Goal: Task Accomplishment & Management: Manage account settings

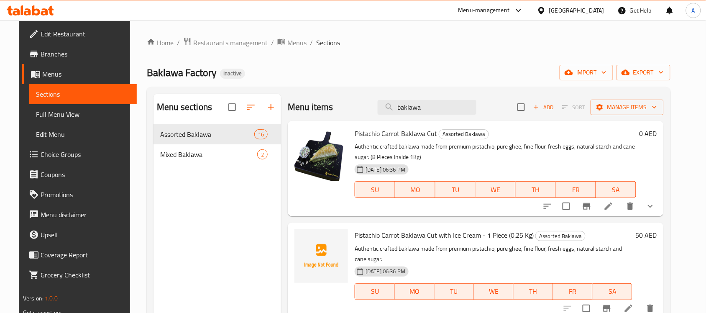
scroll to position [1036, 0]
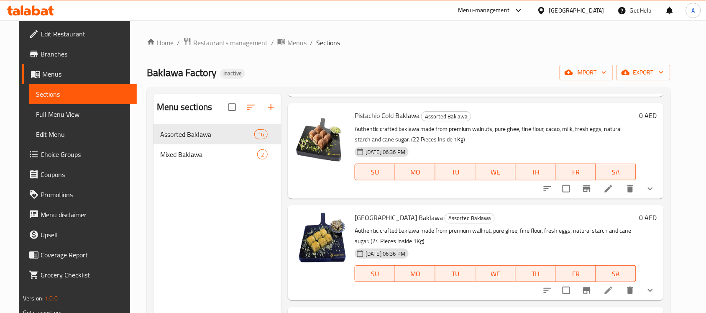
click at [562, 13] on div "[GEOGRAPHIC_DATA]" at bounding box center [576, 10] width 55 height 9
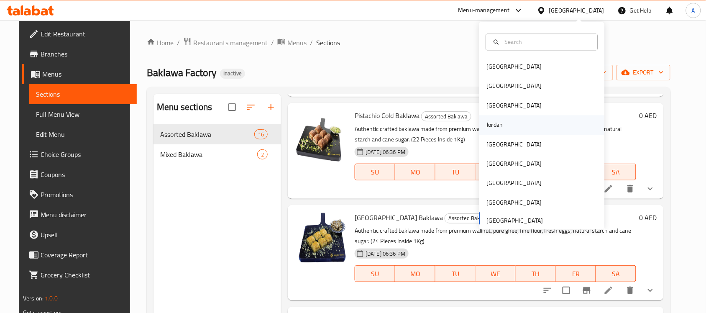
click at [489, 133] on div "Jordan" at bounding box center [495, 124] width 30 height 19
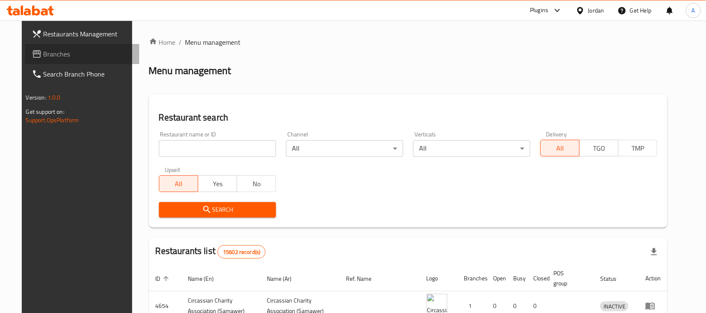
click at [66, 54] on span "Branches" at bounding box center [88, 54] width 90 height 10
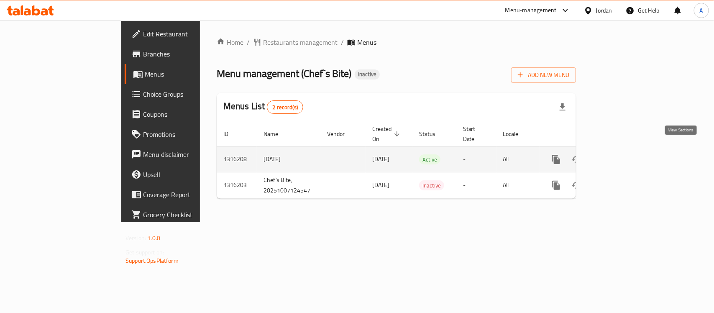
click at [622, 154] on icon "enhanced table" at bounding box center [616, 159] width 10 height 10
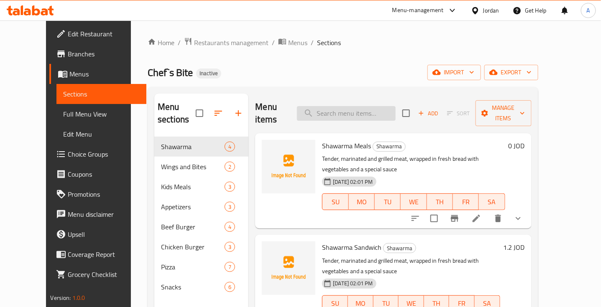
click at [344, 106] on input "search" at bounding box center [346, 113] width 99 height 15
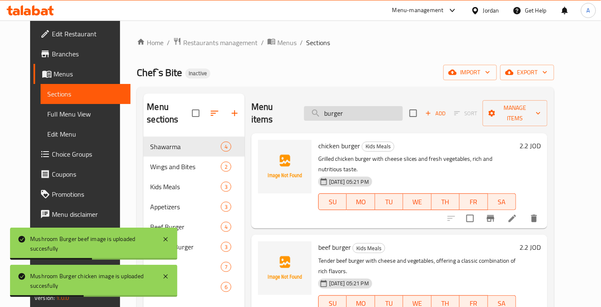
click at [338, 107] on input "burger" at bounding box center [353, 113] width 99 height 15
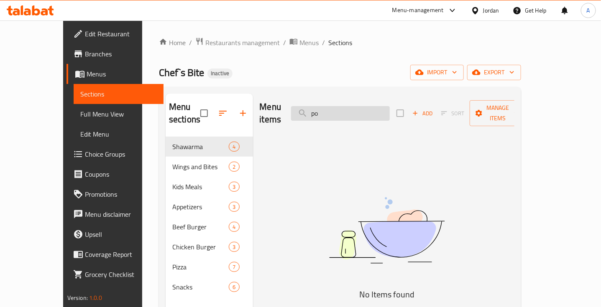
type input "p"
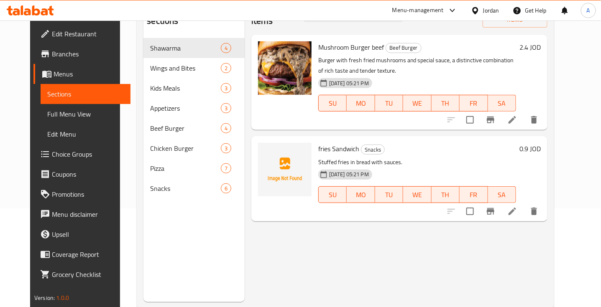
scroll to position [99, 0]
type input "fri"
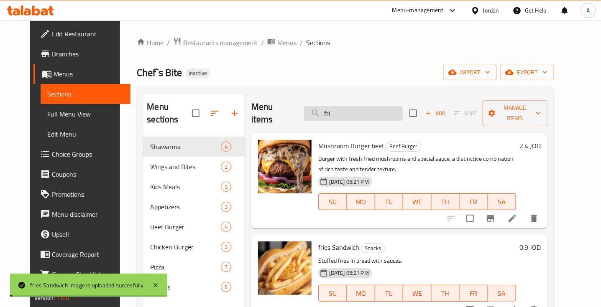
click at [335, 108] on input "fri" at bounding box center [353, 113] width 99 height 15
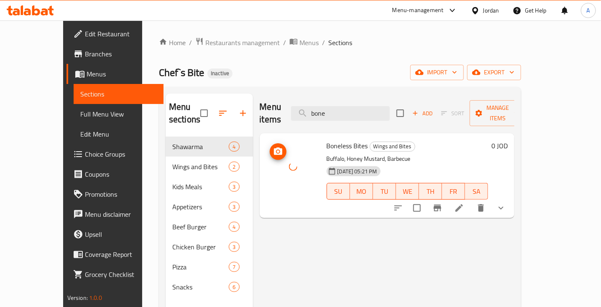
scroll to position [2, 0]
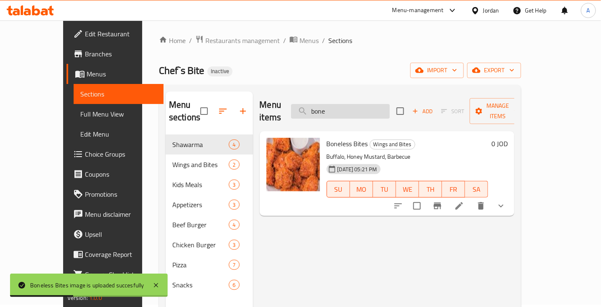
click at [333, 104] on input "bone" at bounding box center [340, 111] width 99 height 15
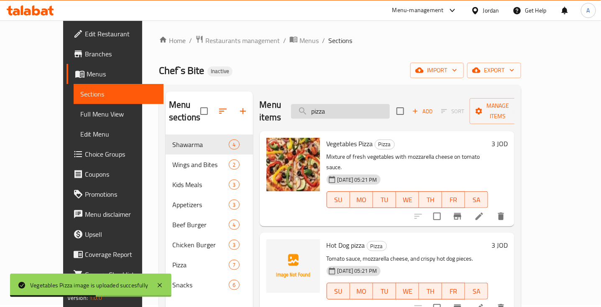
click at [336, 104] on input "pizza" at bounding box center [340, 111] width 99 height 15
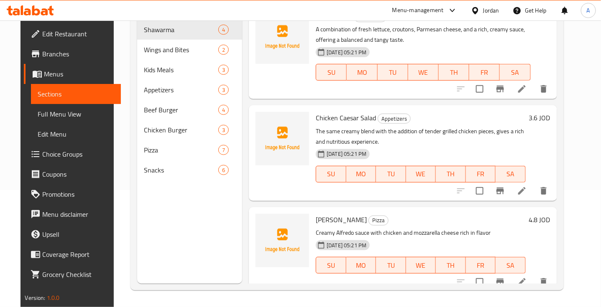
scroll to position [0, 0]
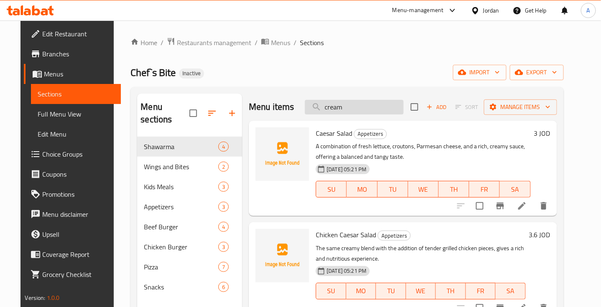
click at [346, 107] on input "cream" at bounding box center [354, 107] width 99 height 15
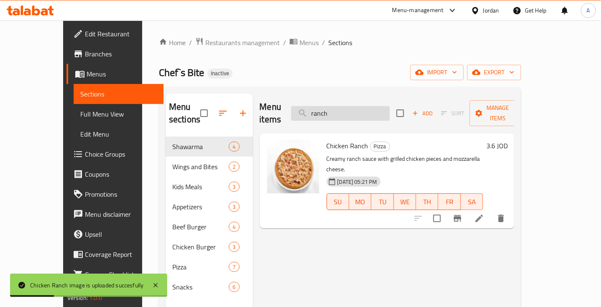
click at [366, 106] on input "ranch" at bounding box center [340, 113] width 99 height 15
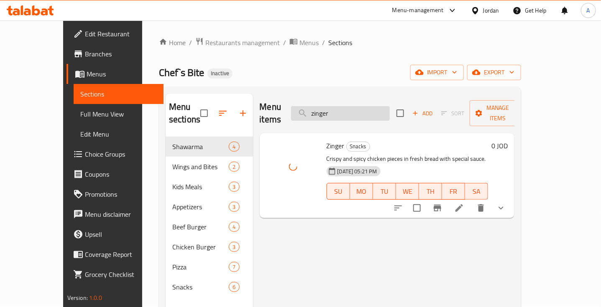
click at [342, 108] on input "zinger" at bounding box center [340, 113] width 99 height 15
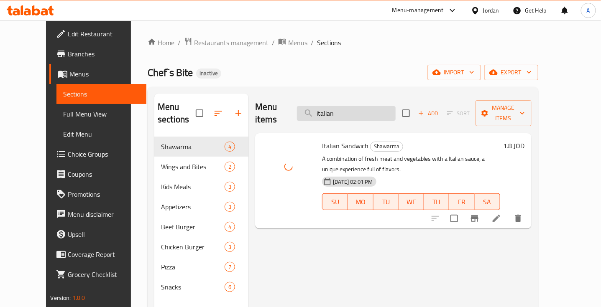
click at [337, 107] on input "italian" at bounding box center [346, 113] width 99 height 15
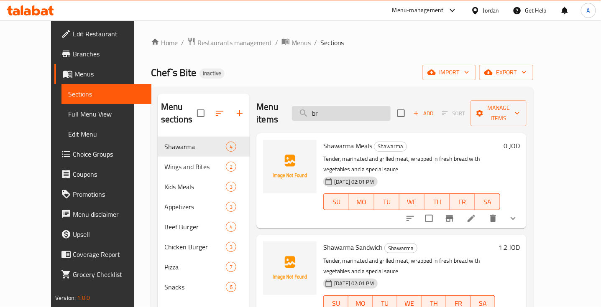
type input "b"
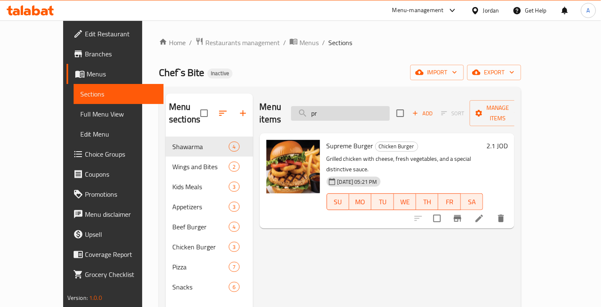
type input "p"
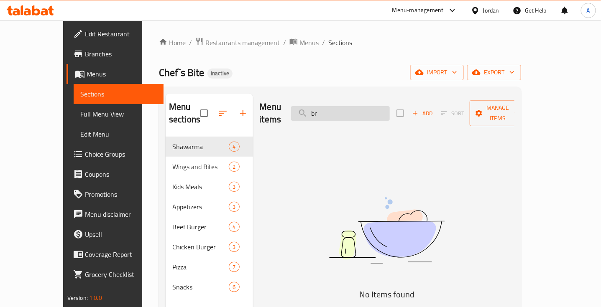
type input "b"
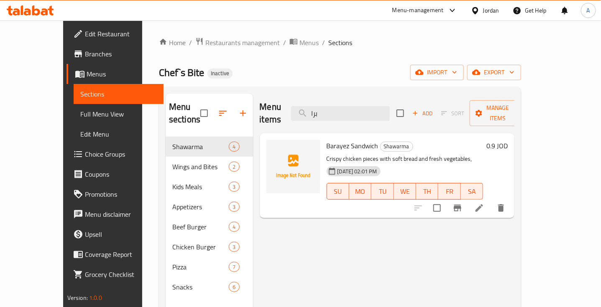
type input "برا"
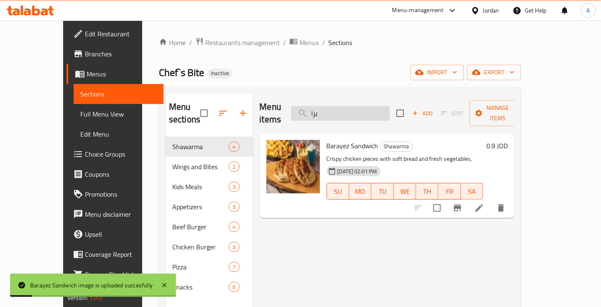
click at [341, 107] on input "برا" at bounding box center [340, 113] width 99 height 15
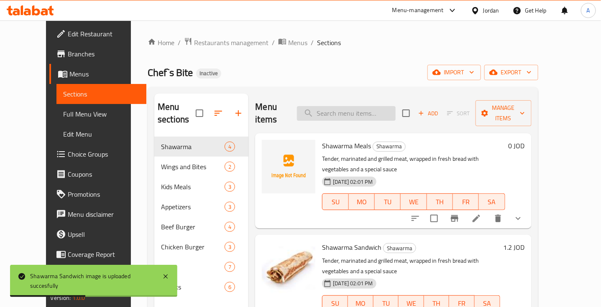
click at [340, 107] on input "search" at bounding box center [346, 113] width 99 height 15
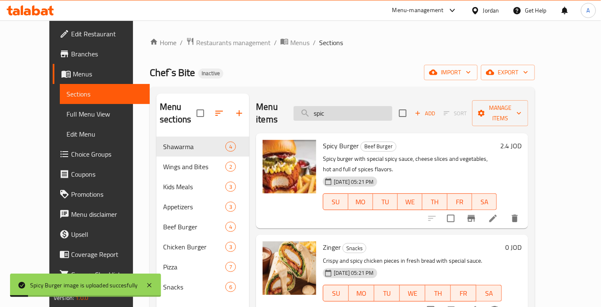
click at [338, 107] on input "spic" at bounding box center [343, 113] width 99 height 15
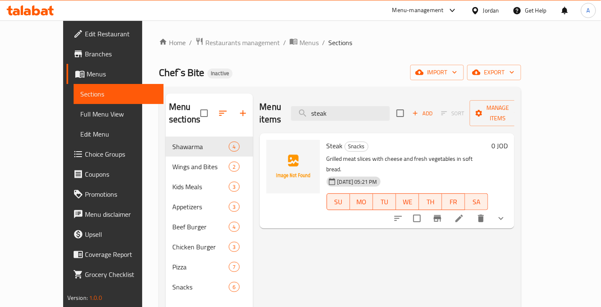
type input "steak"
click at [327, 140] on span "Steak" at bounding box center [335, 146] width 16 height 13
copy h6 "Steak"
click at [426, 210] on input "checkbox" at bounding box center [417, 219] width 18 height 18
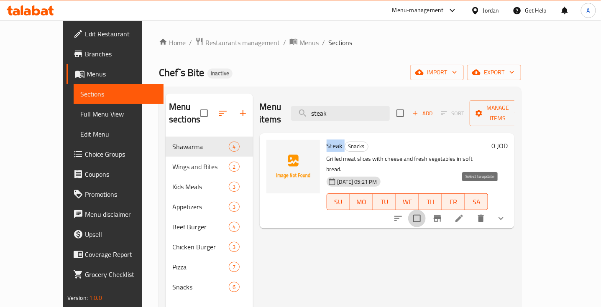
checkbox input "true"
click at [409, 105] on input "checkbox" at bounding box center [400, 114] width 18 height 18
checkbox input "false"
click at [362, 110] on input "steak" at bounding box center [340, 113] width 99 height 15
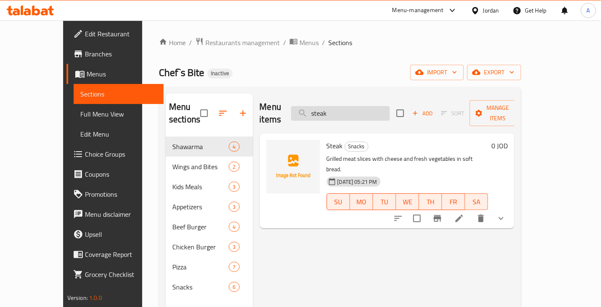
click at [362, 110] on input "steak" at bounding box center [340, 113] width 99 height 15
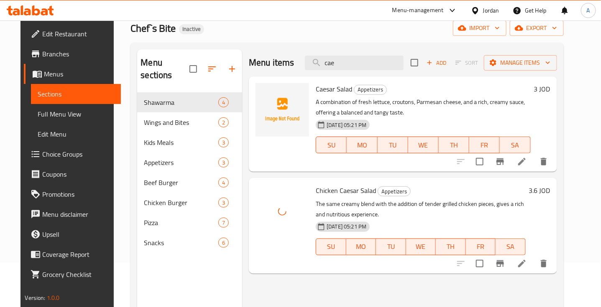
scroll to position [45, 0]
drag, startPoint x: 310, startPoint y: 151, endPoint x: 289, endPoint y: 115, distance: 40.9
click at [289, 115] on div "Caesar Salad Appetizers A combination of fresh lettuce, croutons, Parmesan chee…" at bounding box center [402, 123] width 301 height 89
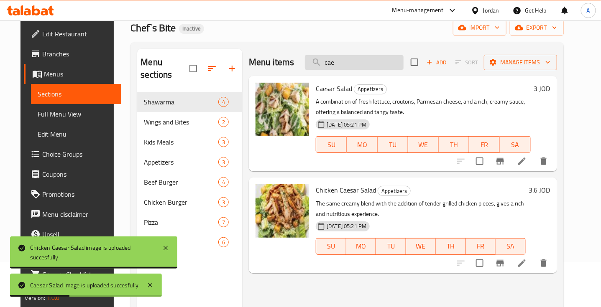
click at [335, 63] on input "cae" at bounding box center [354, 62] width 99 height 15
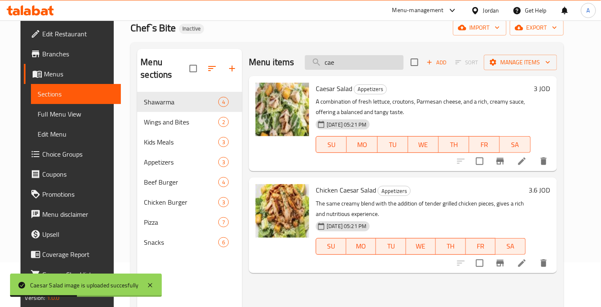
click at [335, 63] on input "cae" at bounding box center [354, 62] width 99 height 15
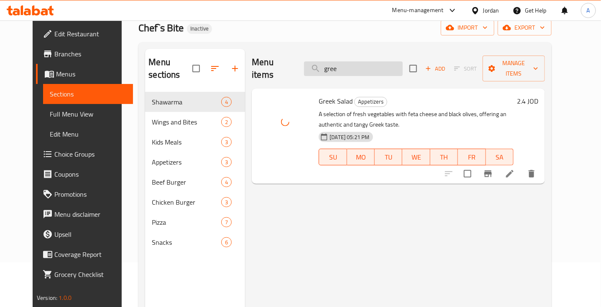
click at [340, 65] on input "gree" at bounding box center [353, 68] width 99 height 15
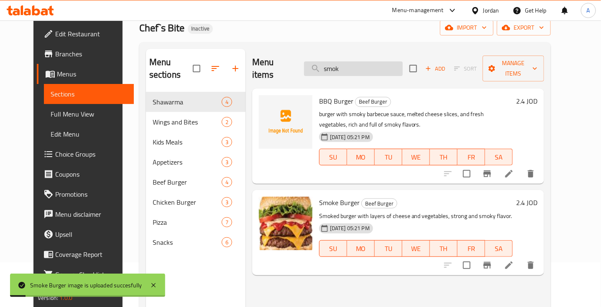
click at [337, 61] on input "smok" at bounding box center [353, 68] width 99 height 15
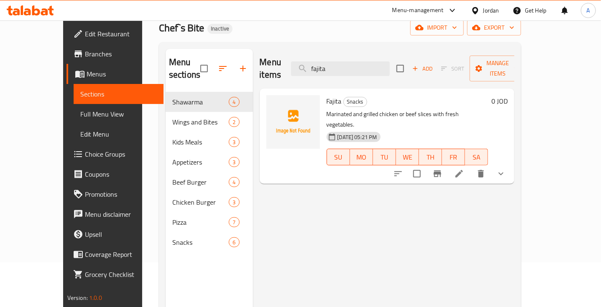
click at [327, 95] on span "Fajita" at bounding box center [334, 101] width 15 height 13
copy h6 "Fajita"
click at [492, 208] on div "Menu items fajita Add Sort Manage items Fajita Snacks Marinated and grilled chi…" at bounding box center [384, 202] width 262 height 307
click at [358, 61] on input "fajita" at bounding box center [340, 68] width 99 height 15
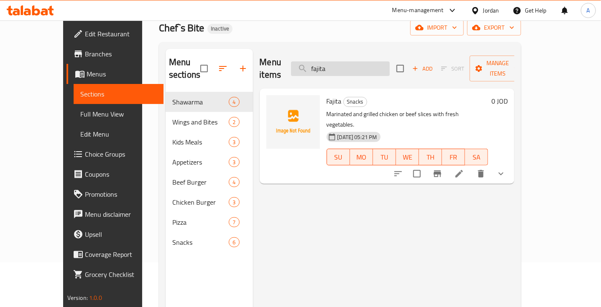
click at [358, 61] on input "fajita" at bounding box center [340, 68] width 99 height 15
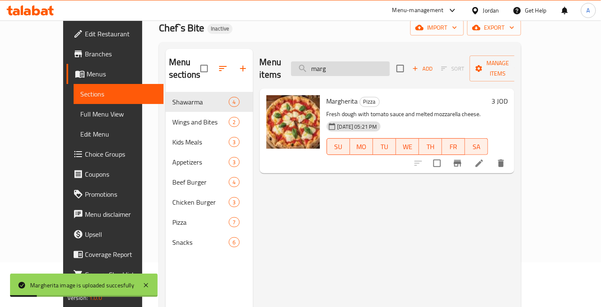
click at [345, 61] on input "marg" at bounding box center [340, 68] width 99 height 15
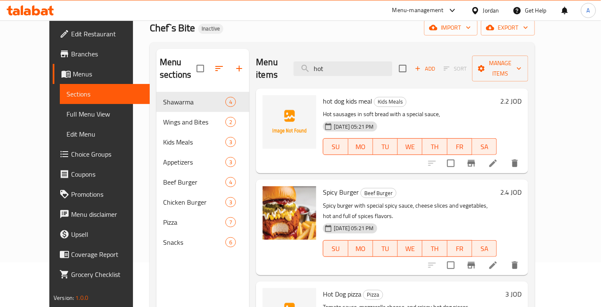
type input "hot"
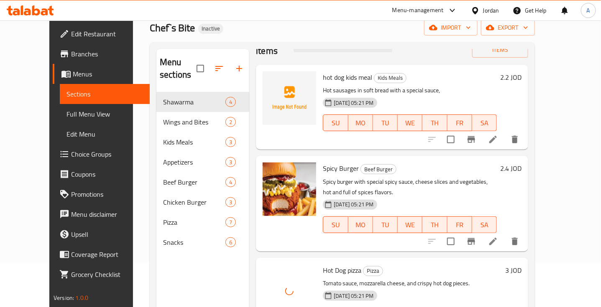
scroll to position [8, 0]
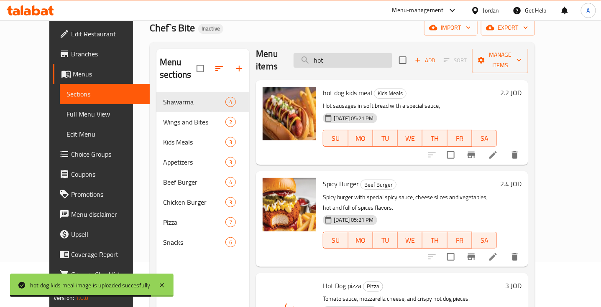
drag, startPoint x: 341, startPoint y: 61, endPoint x: 339, endPoint y: 53, distance: 8.5
click at [339, 53] on div "Menu items hot Add Sort Manage items" at bounding box center [392, 61] width 272 height 40
click at [339, 53] on input "hot" at bounding box center [343, 60] width 99 height 15
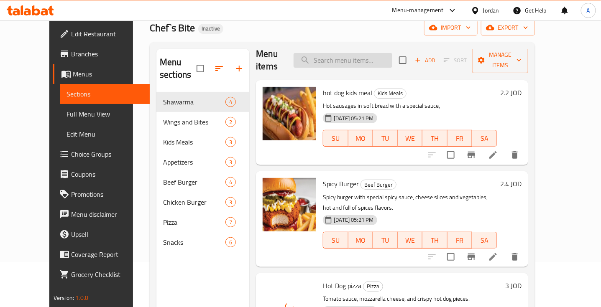
scroll to position [7, 0]
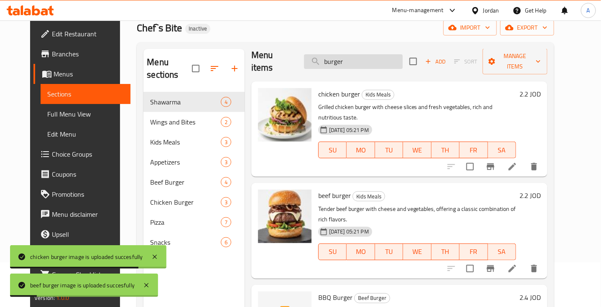
click at [335, 54] on input "burger" at bounding box center [353, 61] width 99 height 15
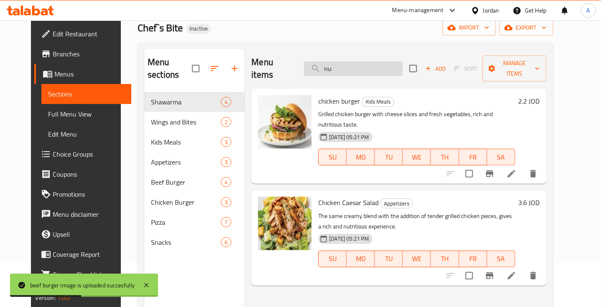
scroll to position [0, 0]
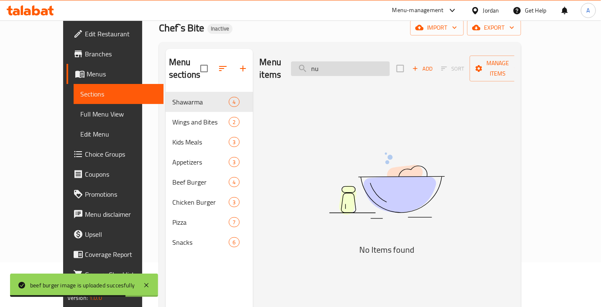
type input "n"
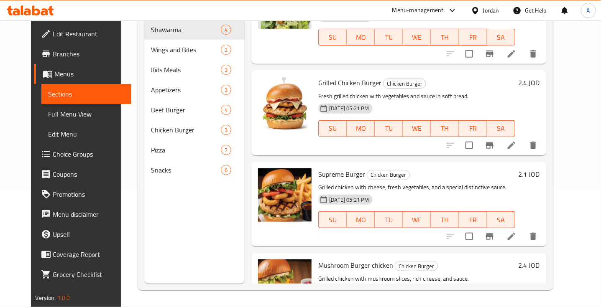
scroll to position [235, 0]
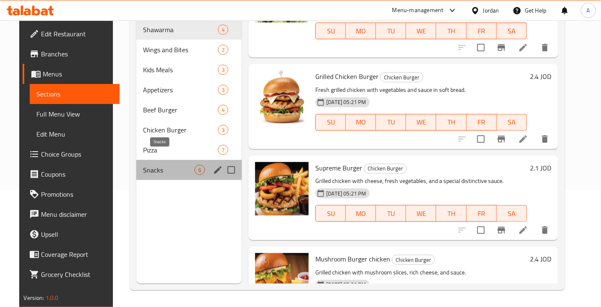
click at [161, 165] on span "Snacks" at bounding box center [168, 170] width 51 height 10
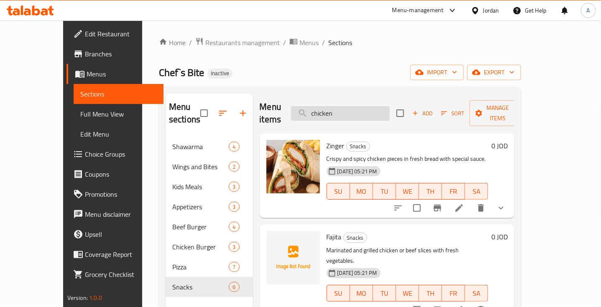
click at [329, 112] on input "chicken" at bounding box center [340, 113] width 99 height 15
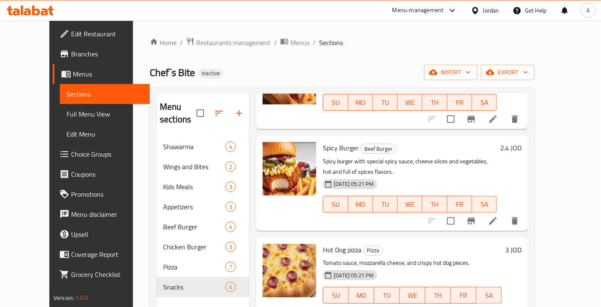
scroll to position [118, 0]
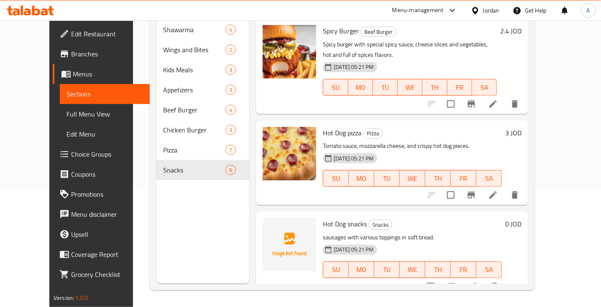
click at [325, 218] on span "Hot Dog snacks" at bounding box center [345, 224] width 44 height 13
copy h6 "Hot Dog snacks"
click at [473, 141] on p "Tomato sauce, mozzarella cheese, and crispy hot dog pieces." at bounding box center [412, 146] width 179 height 10
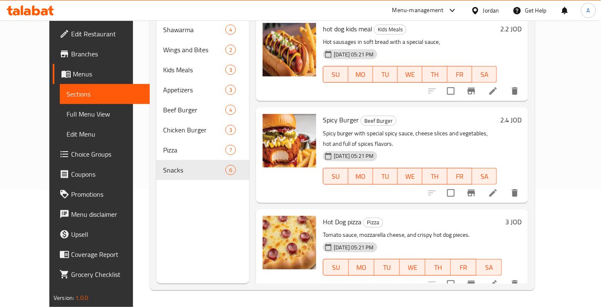
scroll to position [0, 0]
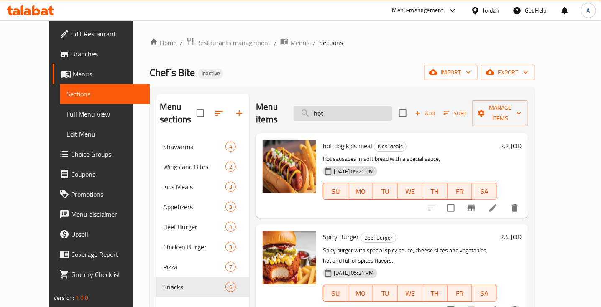
click at [334, 109] on input "hot" at bounding box center [343, 113] width 99 height 15
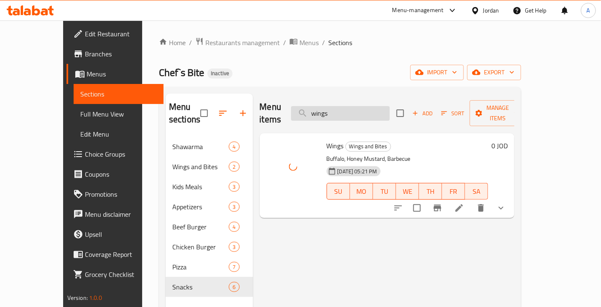
click at [338, 113] on input "wings" at bounding box center [340, 113] width 99 height 15
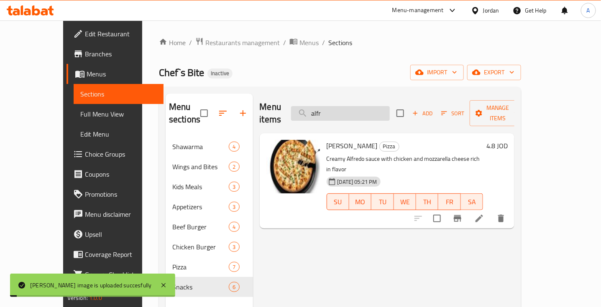
click at [335, 107] on input "alfr" at bounding box center [340, 113] width 99 height 15
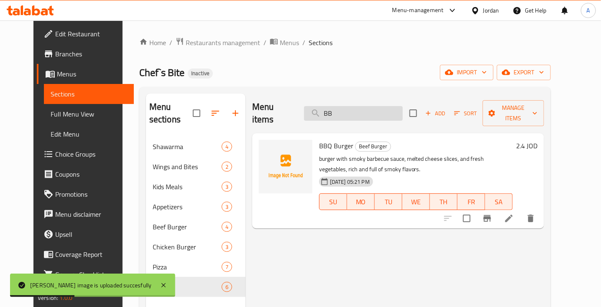
type input "BBQ"
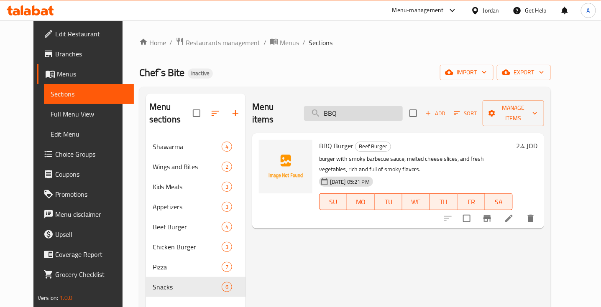
click at [345, 111] on input "BBQ" at bounding box center [353, 113] width 99 height 15
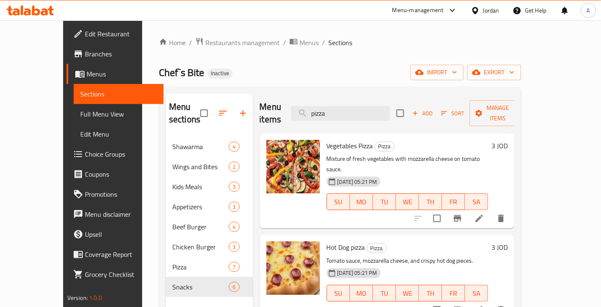
scroll to position [0, 0]
type input "p"
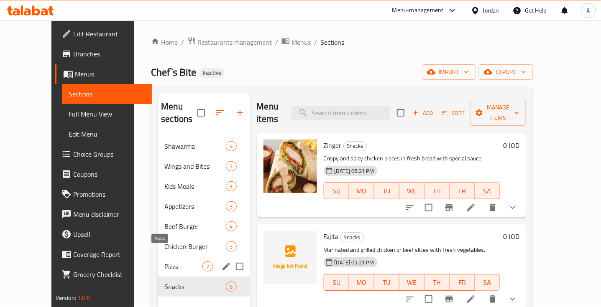
click at [177, 262] on span "Pizza" at bounding box center [183, 267] width 38 height 10
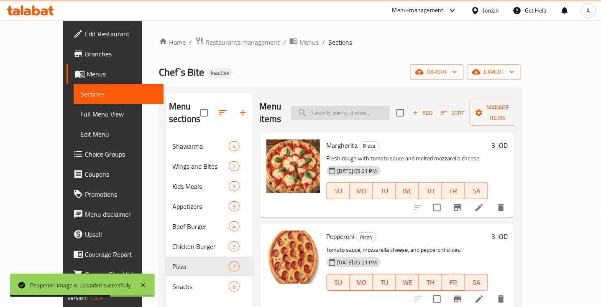
click at [345, 106] on input "search" at bounding box center [340, 113] width 99 height 15
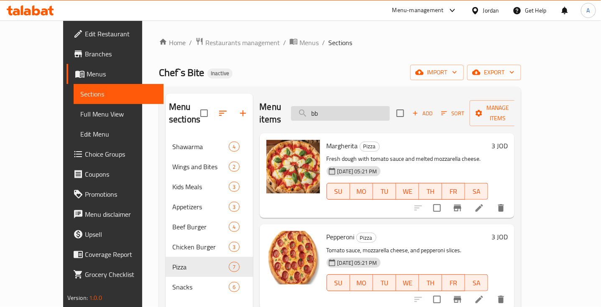
type input "b"
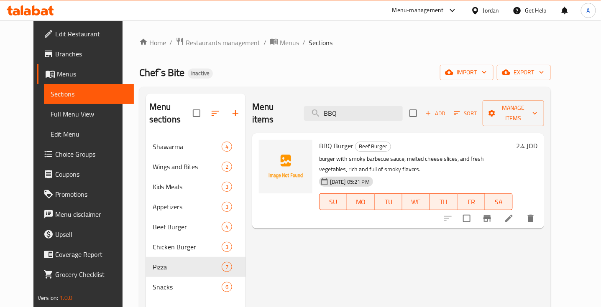
type input "BBQ"
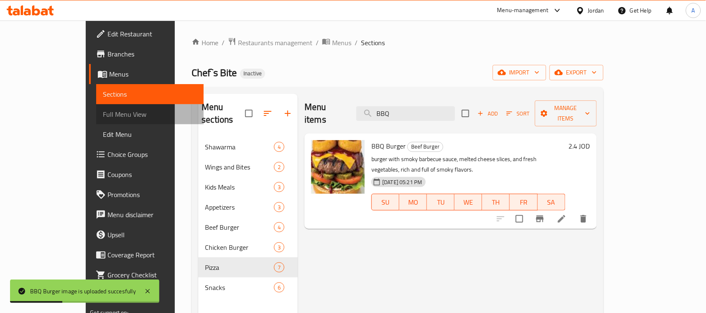
click at [103, 109] on span "Full Menu View" at bounding box center [150, 114] width 94 height 10
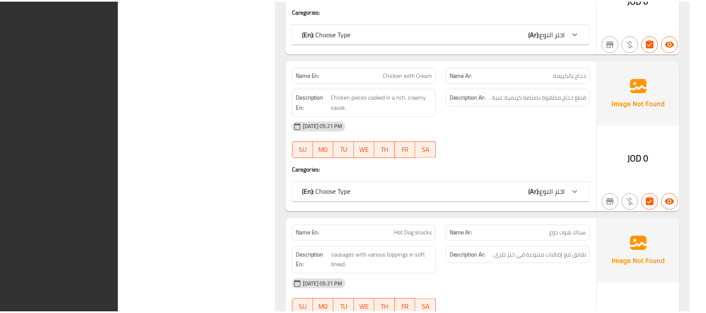
scroll to position [4327, 0]
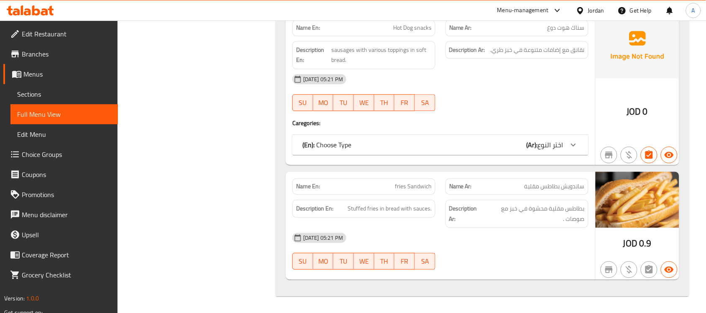
click at [589, 9] on div "Jordan" at bounding box center [596, 10] width 16 height 9
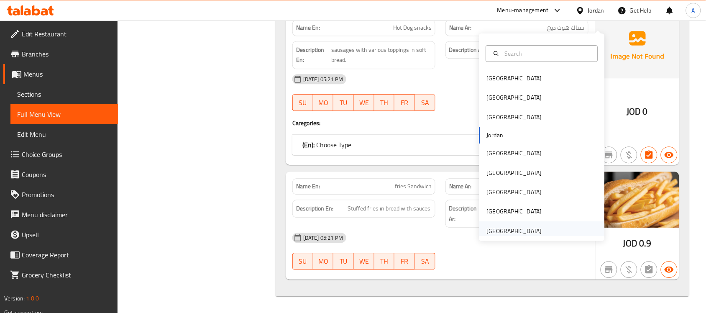
click at [500, 226] on div "[GEOGRAPHIC_DATA]" at bounding box center [514, 230] width 55 height 9
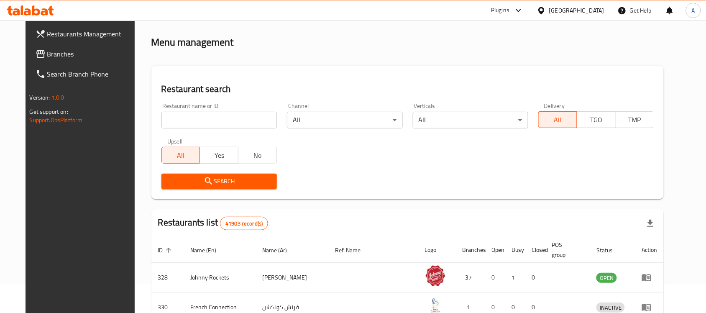
scroll to position [310, 0]
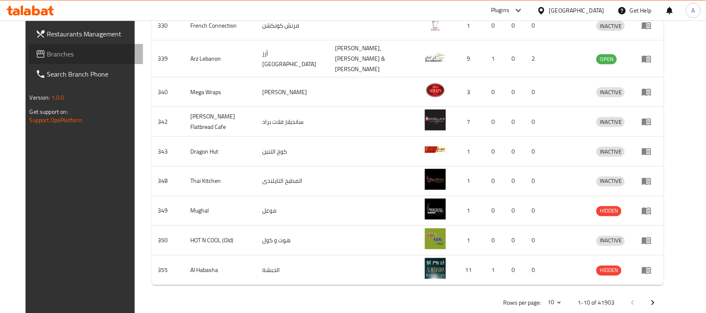
click at [51, 51] on span "Branches" at bounding box center [92, 54] width 90 height 10
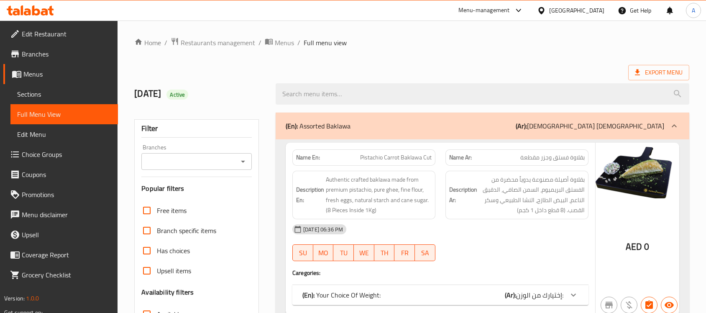
scroll to position [3096, 0]
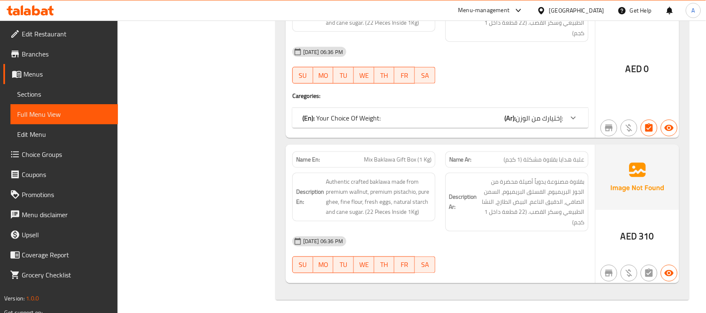
click at [477, 10] on div "Menu-management" at bounding box center [483, 10] width 51 height 10
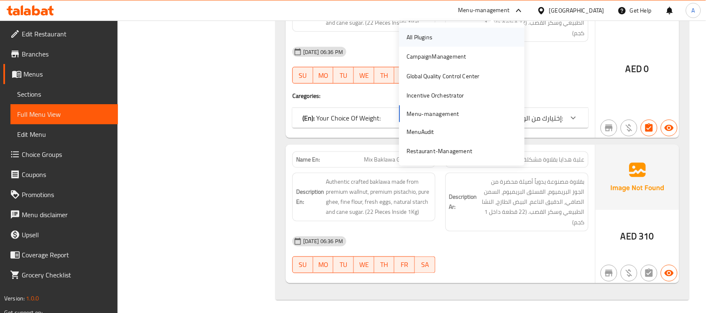
click at [431, 33] on div "All Plugins" at bounding box center [420, 37] width 26 height 9
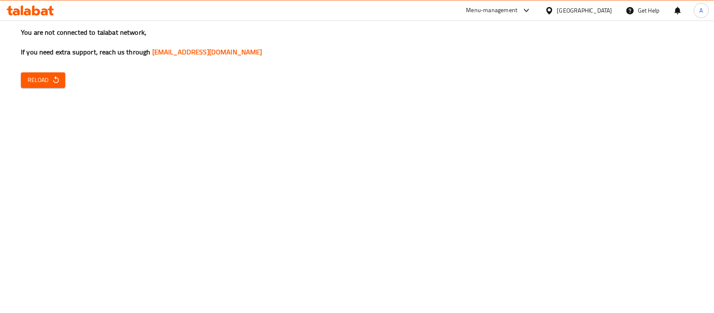
click at [486, 10] on div "Menu-management" at bounding box center [491, 10] width 51 height 10
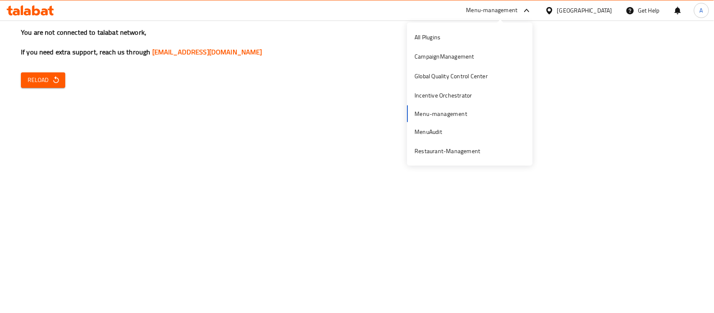
click at [440, 114] on div "All Plugins CampaignManagement Global Quality Control Center Incentive Orchestr…" at bounding box center [469, 94] width 125 height 133
click at [441, 36] on div "All Plugins" at bounding box center [427, 37] width 39 height 19
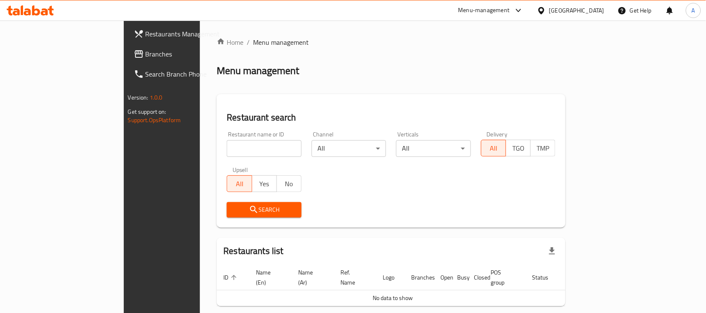
click at [146, 55] on span "Branches" at bounding box center [191, 54] width 90 height 10
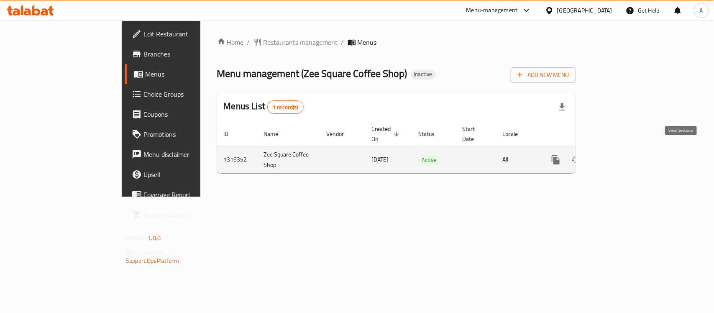
click at [620, 156] on icon "enhanced table" at bounding box center [616, 160] width 8 height 8
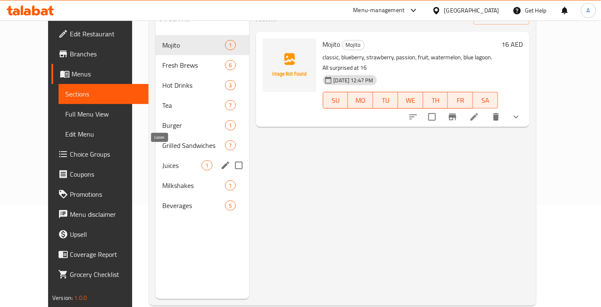
scroll to position [101, 0]
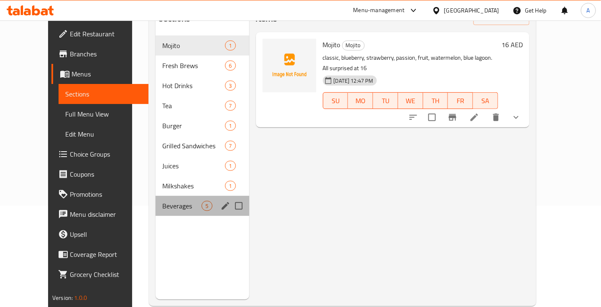
click at [156, 199] on div "Beverages 5" at bounding box center [202, 206] width 93 height 20
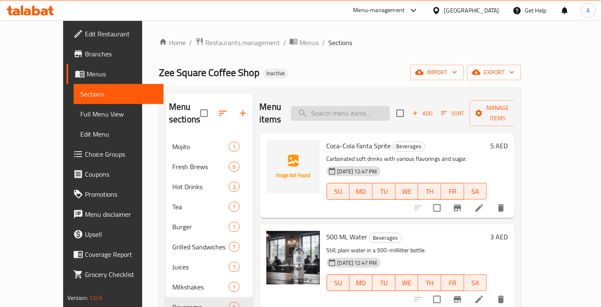
click at [336, 106] on input "search" at bounding box center [340, 113] width 99 height 15
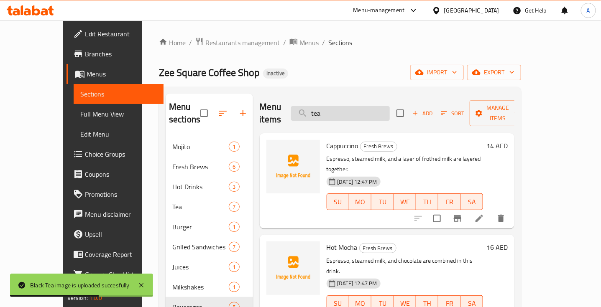
click at [334, 106] on input "tea" at bounding box center [340, 113] width 99 height 15
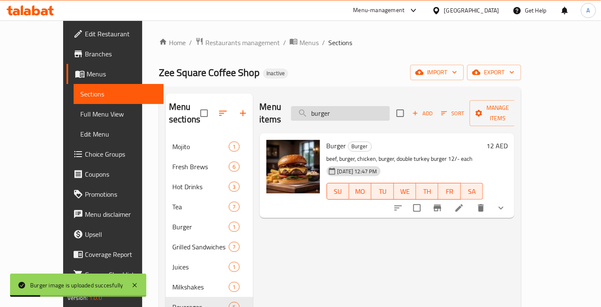
click at [348, 106] on input "burger" at bounding box center [340, 113] width 99 height 15
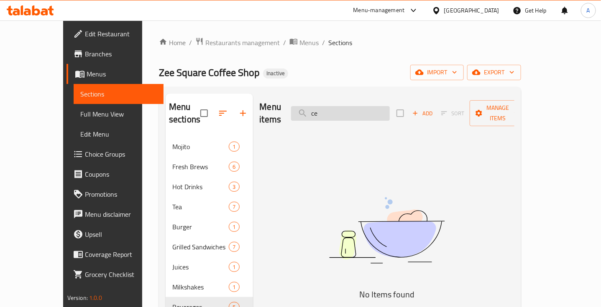
type input "c"
type input "s"
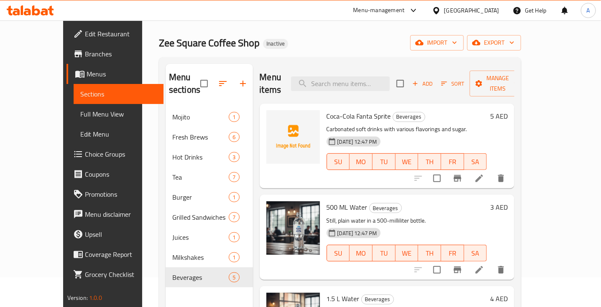
scroll to position [28, 0]
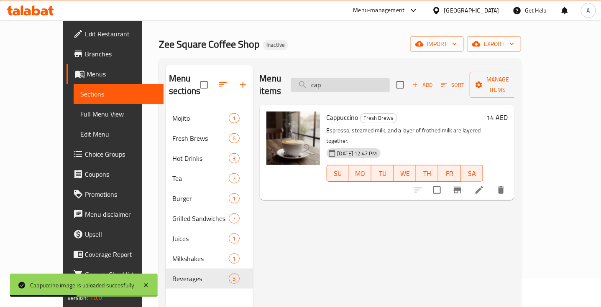
click at [332, 78] on input "cap" at bounding box center [340, 85] width 99 height 15
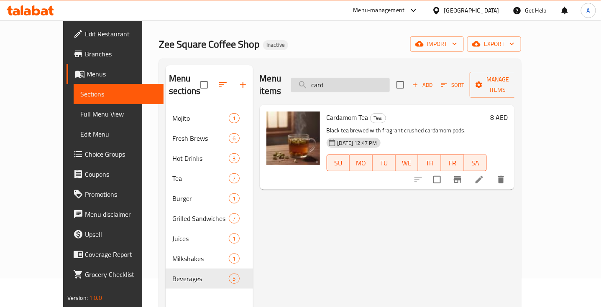
click at [335, 80] on input "card" at bounding box center [340, 85] width 99 height 15
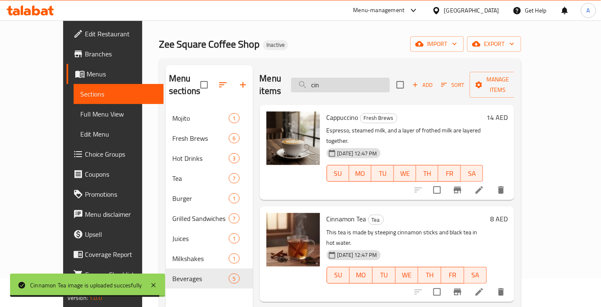
click at [337, 80] on input "cin" at bounding box center [340, 85] width 99 height 15
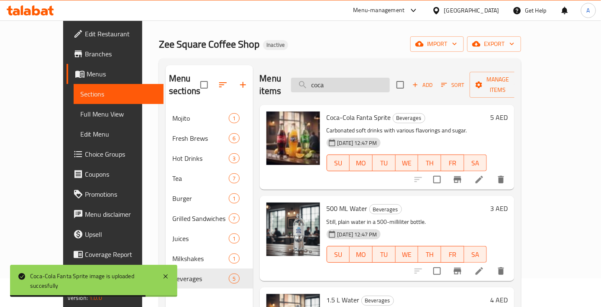
click at [335, 82] on input "coca" at bounding box center [340, 85] width 99 height 15
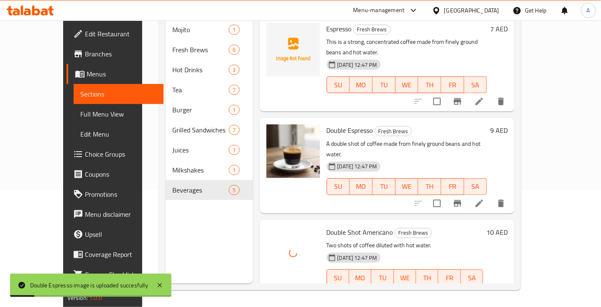
scroll to position [0, 0]
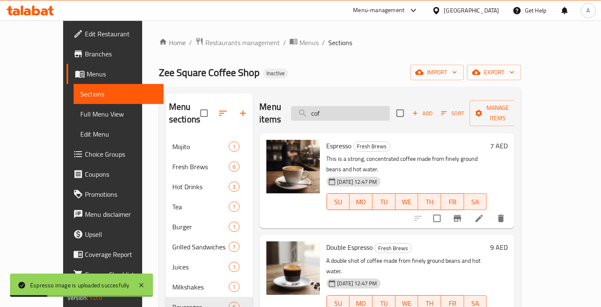
click at [332, 107] on input "cof" at bounding box center [340, 113] width 99 height 15
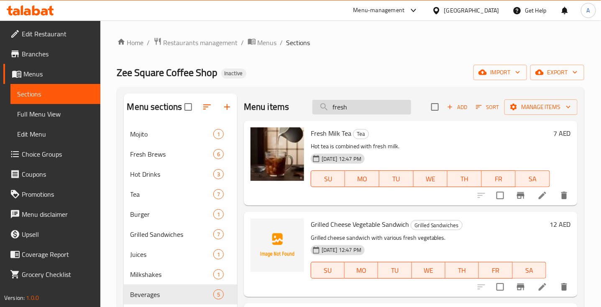
click at [334, 109] on input "fresh" at bounding box center [361, 107] width 99 height 15
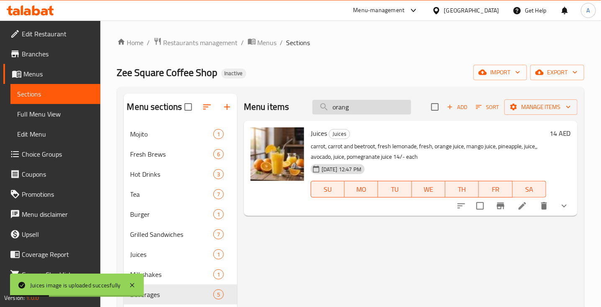
click at [337, 106] on input "orang" at bounding box center [361, 107] width 99 height 15
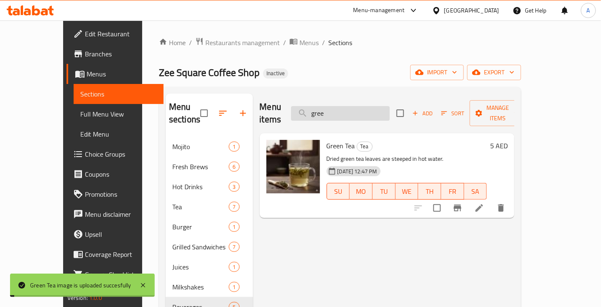
click at [336, 107] on input "gree" at bounding box center [340, 113] width 99 height 15
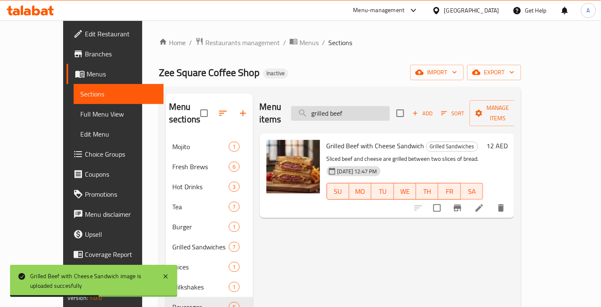
click at [356, 106] on input "grilled beef" at bounding box center [340, 113] width 99 height 15
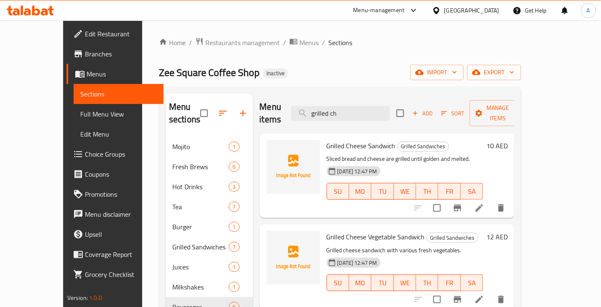
click at [352, 140] on span "Grilled Cheese Sandwich" at bounding box center [361, 146] width 69 height 13
copy h6 "Grilled Cheese Sandwich"
click at [487, 137] on div "Grilled Cheese Sandwich Grilled Sandwiches Sliced bread and cheese are grilled …" at bounding box center [405, 176] width 164 height 78
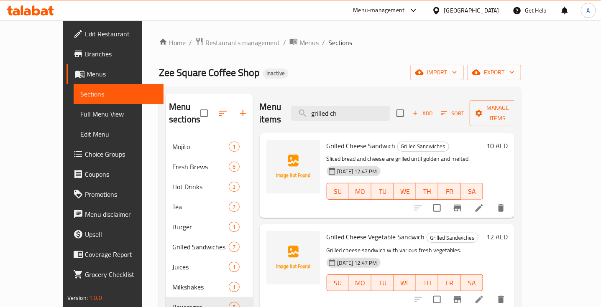
click at [337, 232] on div "Grilled Cheese Vegetable Sandwich Grilled Sandwiches Grilled cheese sandwich wi…" at bounding box center [405, 267] width 164 height 78
click at [350, 231] on span "Grilled Cheese Vegetable Sandwich" at bounding box center [376, 237] width 98 height 13
copy h6 "Grilled Cheese Vegetable Sandwich"
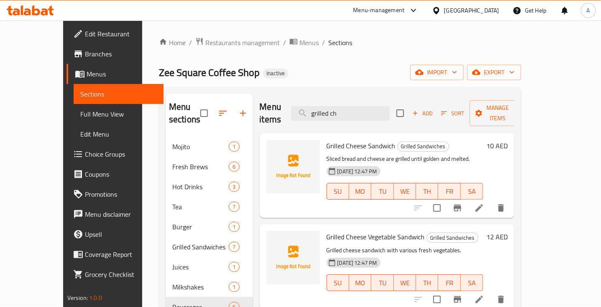
click at [478, 140] on h6 "Grilled Cheese Sandwich Grilled Sandwiches" at bounding box center [405, 146] width 157 height 12
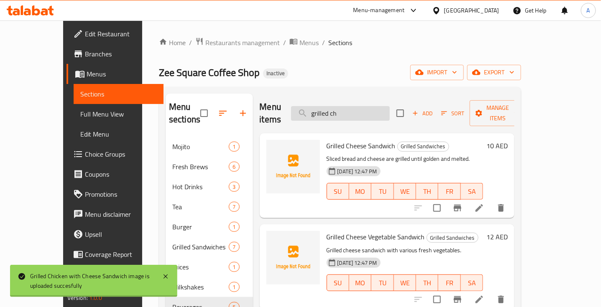
click at [369, 110] on input "grilled ch" at bounding box center [340, 113] width 99 height 15
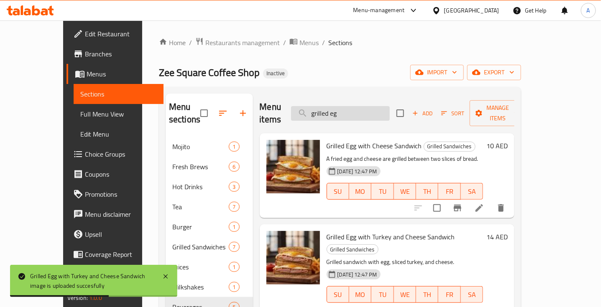
click at [356, 107] on input "grilled eg" at bounding box center [340, 113] width 99 height 15
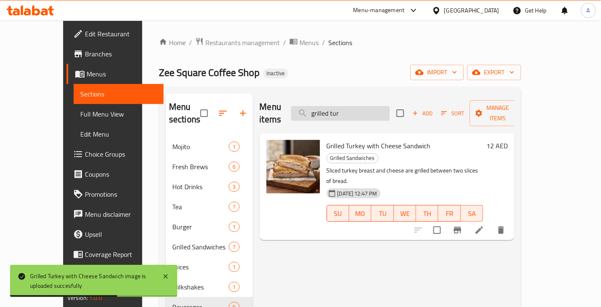
click at [338, 108] on input "grilled tur" at bounding box center [340, 113] width 99 height 15
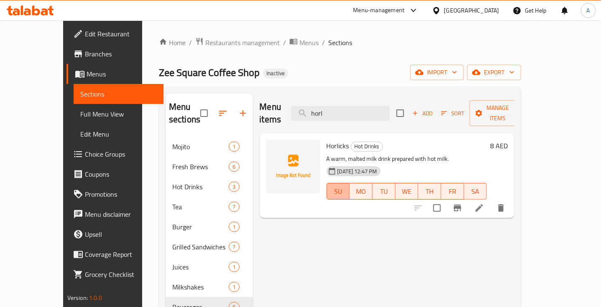
click at [331, 186] on span "SU" at bounding box center [338, 192] width 16 height 12
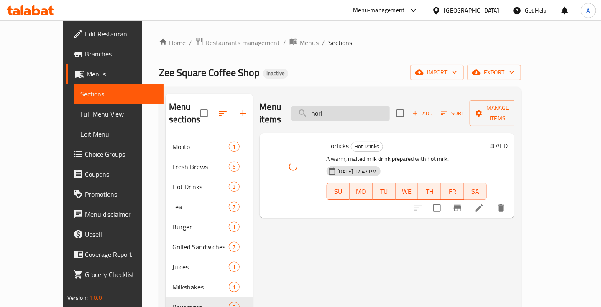
click at [345, 106] on input "horl" at bounding box center [340, 113] width 99 height 15
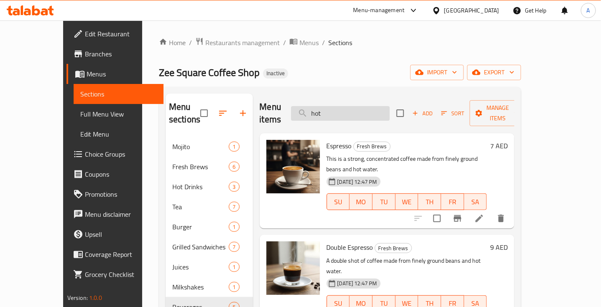
click at [331, 112] on input "hot" at bounding box center [340, 113] width 99 height 15
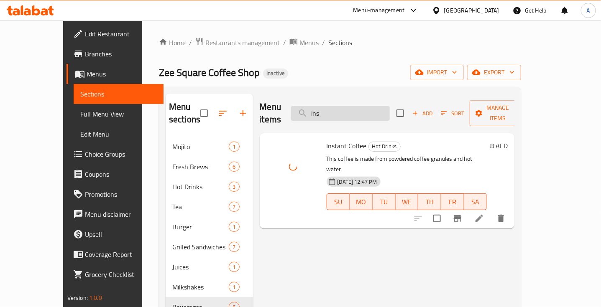
click at [333, 107] on input "ins" at bounding box center [340, 113] width 99 height 15
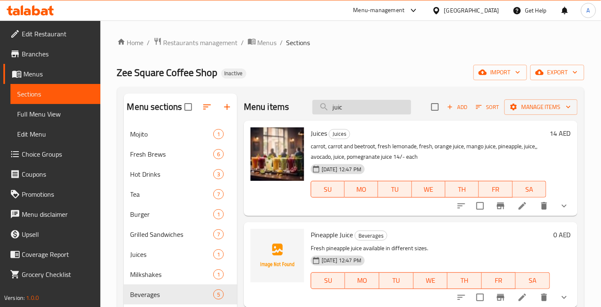
click at [339, 105] on input "juic" at bounding box center [361, 107] width 99 height 15
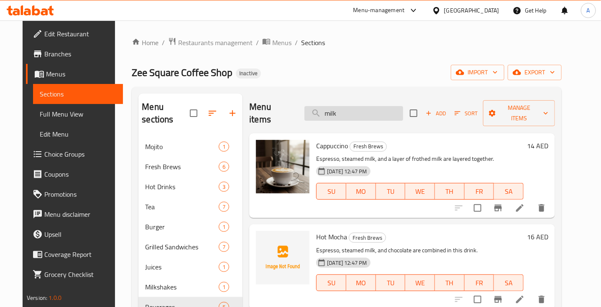
click at [333, 106] on input "milk" at bounding box center [353, 113] width 99 height 15
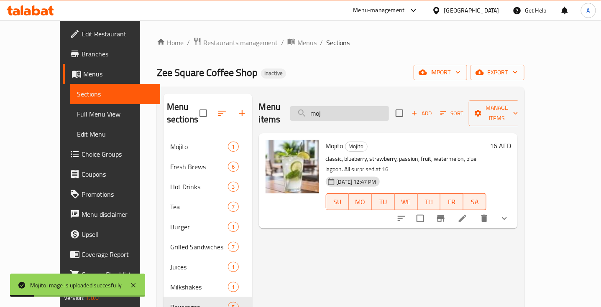
click at [338, 106] on input "moj" at bounding box center [339, 113] width 99 height 15
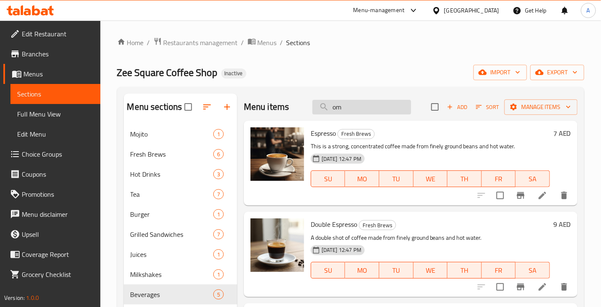
click at [327, 102] on input "om" at bounding box center [361, 107] width 99 height 15
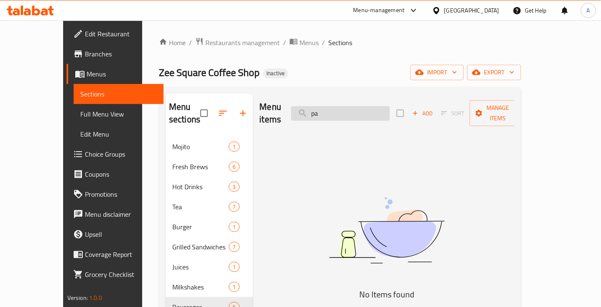
type input "p"
type input "c"
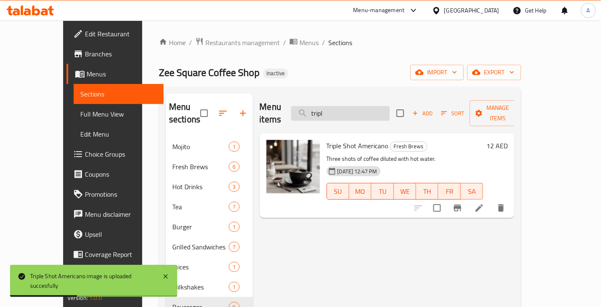
click at [342, 106] on input "tripl" at bounding box center [340, 113] width 99 height 15
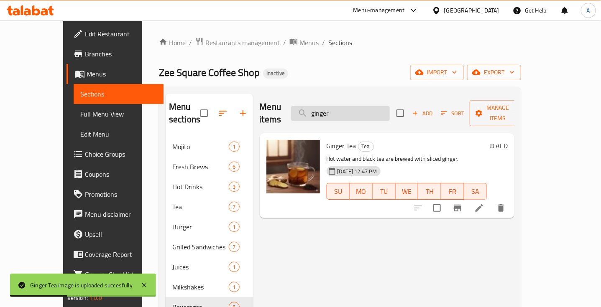
click at [338, 107] on input "ginger" at bounding box center [340, 113] width 99 height 15
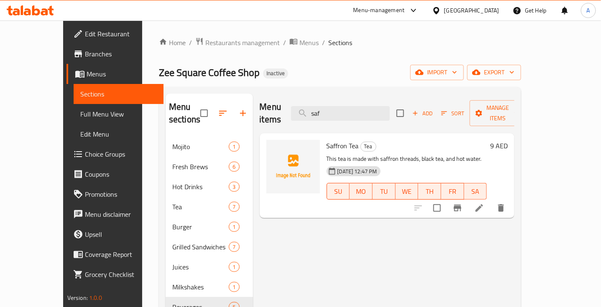
type input "saf"
click at [487, 140] on h6 "Saffron Tea Tea" at bounding box center [407, 146] width 161 height 12
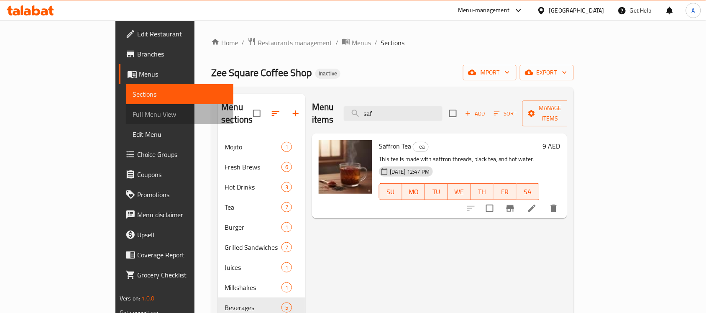
click at [133, 114] on span "Full Menu View" at bounding box center [180, 114] width 94 height 10
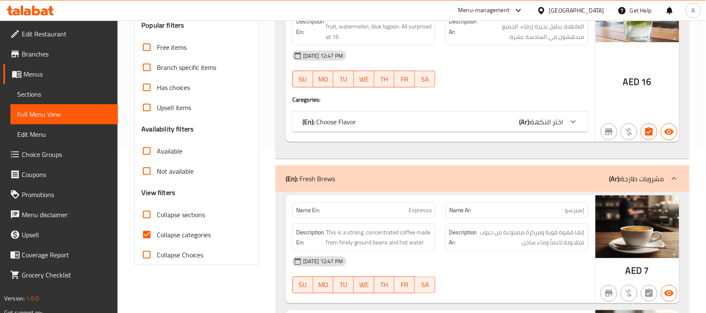
scroll to position [164, 0]
click at [139, 230] on input "Collapse categories" at bounding box center [147, 234] width 20 height 20
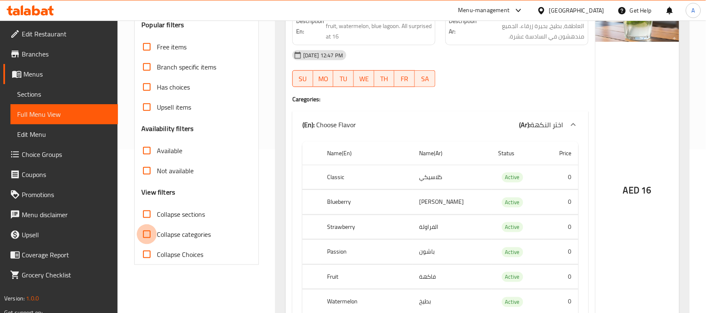
click at [147, 237] on input "Collapse categories" at bounding box center [147, 234] width 20 height 20
checkbox input "true"
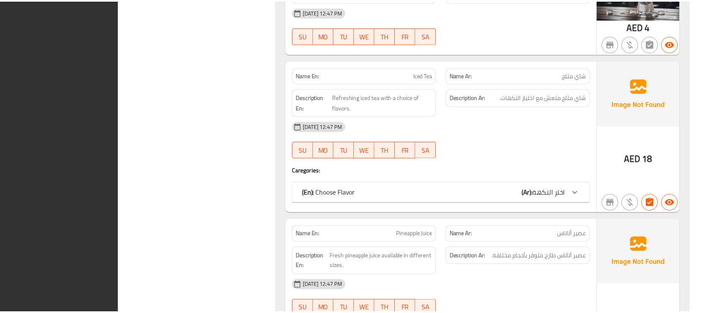
scroll to position [4203, 0]
